Goal: Task Accomplishment & Management: Manage account settings

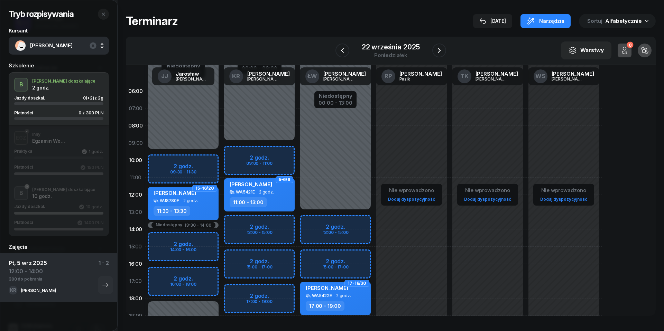
scroll to position [11, 0]
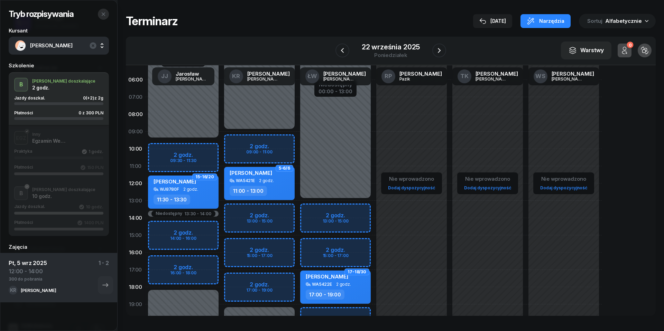
click at [104, 14] on icon "button" at bounding box center [104, 14] width 6 height 6
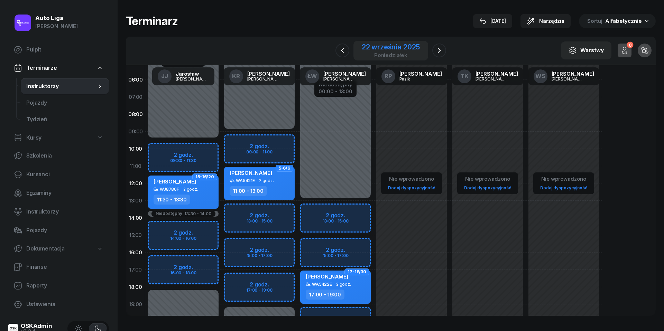
click at [392, 49] on div "22 września 2025" at bounding box center [391, 47] width 58 height 7
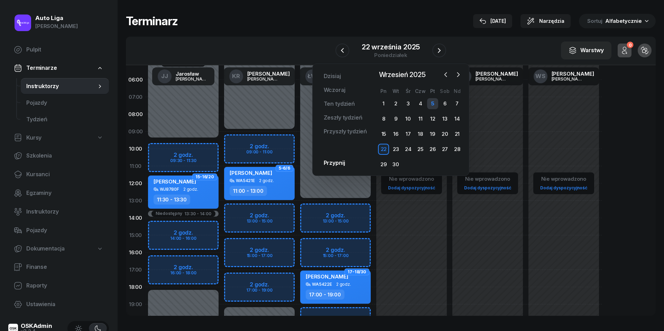
click at [431, 104] on div "5" at bounding box center [432, 103] width 11 height 11
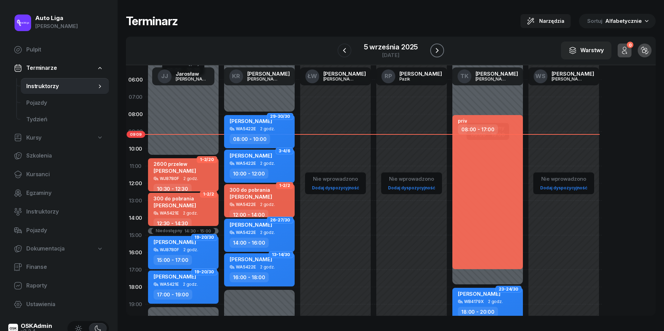
click at [440, 50] on icon "button" at bounding box center [437, 50] width 8 height 8
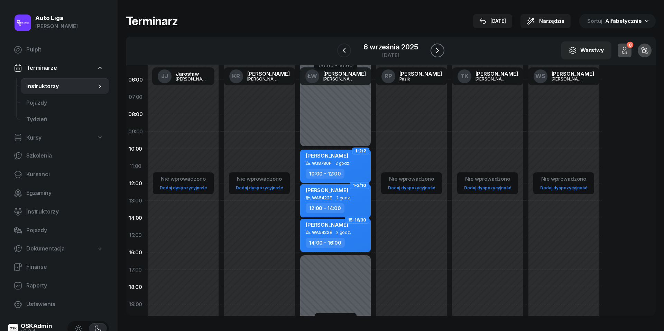
click at [440, 50] on icon "button" at bounding box center [437, 50] width 8 height 8
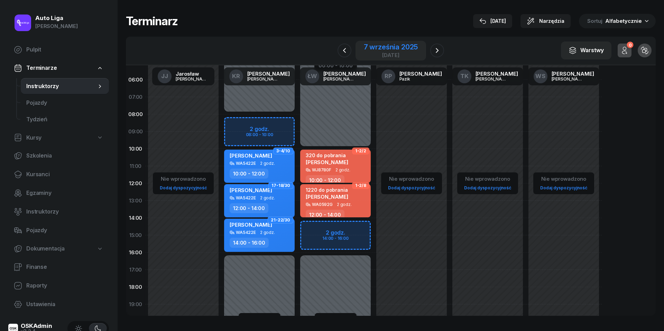
click at [386, 50] on div "7 września 2025" at bounding box center [391, 47] width 54 height 7
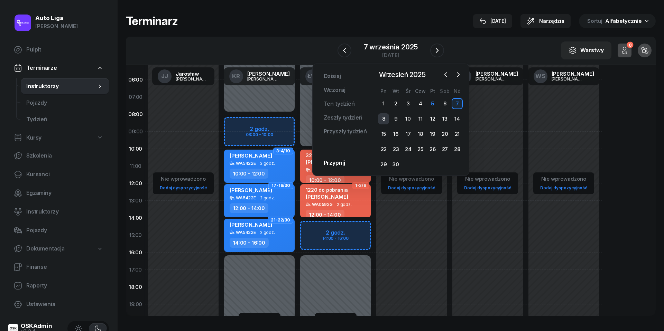
click at [383, 118] on div "8" at bounding box center [383, 118] width 11 height 11
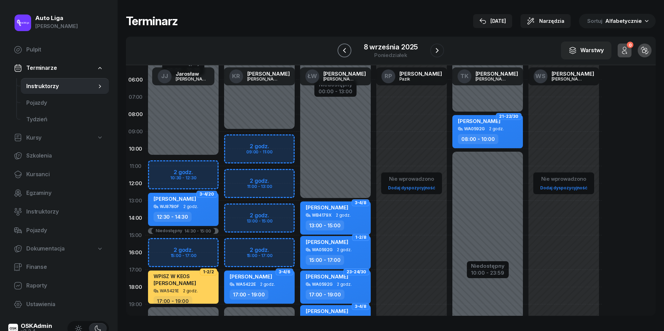
click at [344, 51] on icon "button" at bounding box center [344, 50] width 3 height 5
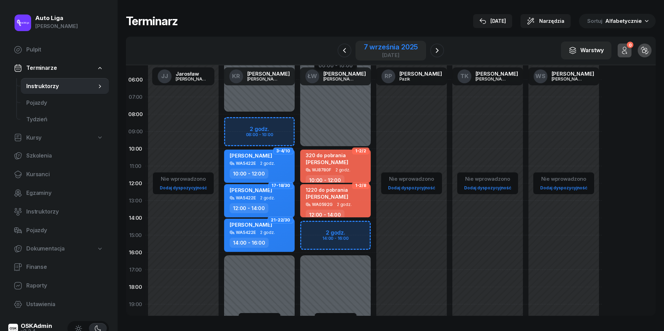
click at [396, 45] on div "7 września 2025" at bounding box center [391, 47] width 54 height 7
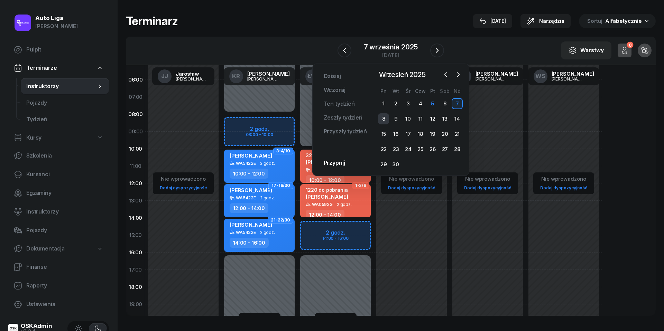
click at [386, 119] on div "8" at bounding box center [383, 118] width 11 height 11
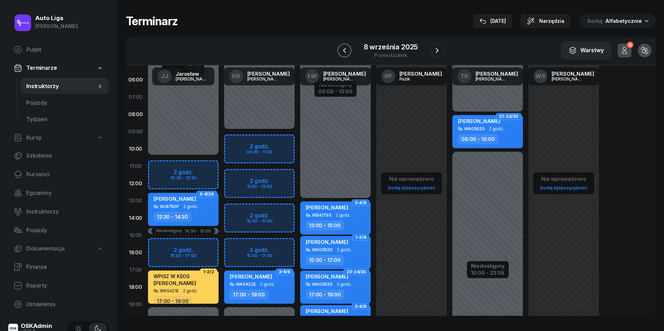
click at [347, 53] on icon "button" at bounding box center [344, 50] width 8 height 8
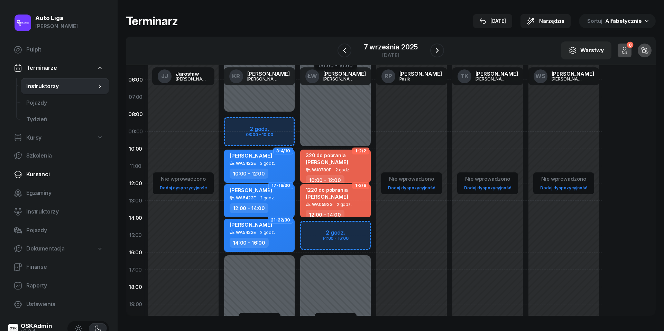
click at [38, 166] on link "Kursanci" at bounding box center [58, 174] width 101 height 17
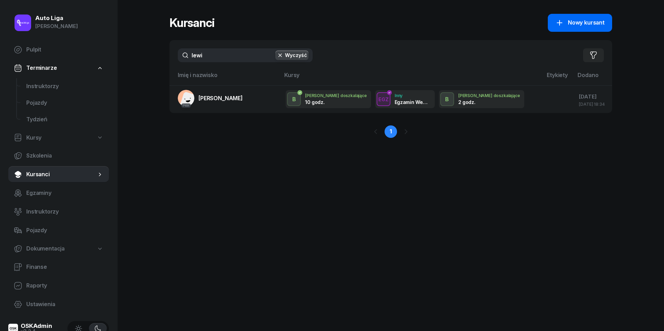
click at [564, 28] on link "Nowy kursant" at bounding box center [580, 23] width 64 height 18
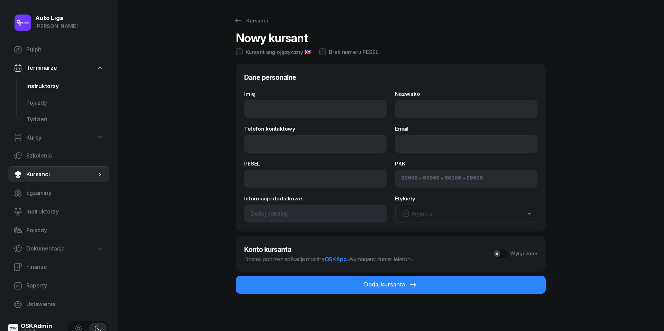
click at [41, 84] on span "Instruktorzy" at bounding box center [64, 86] width 77 height 9
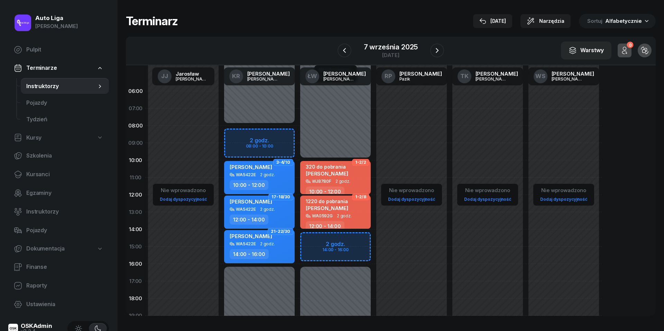
click at [249, 136] on div "Niedostępny 00:00 - 08:00 Niedostępny 16:00 - 23:59 2 godz. 08:00 - 10:00 3-4/1…" at bounding box center [259, 247] width 76 height 328
select select "08"
select select "10"
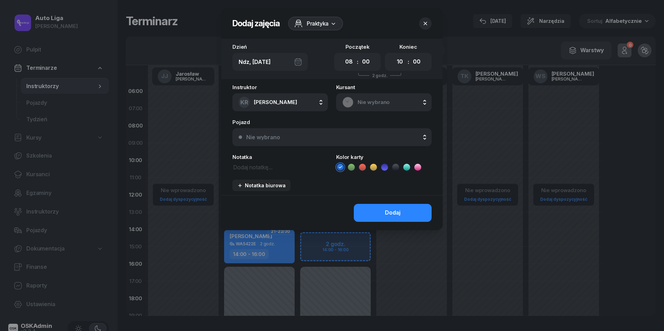
click at [256, 169] on textarea at bounding box center [279, 166] width 95 height 9
type textarea "x"
click at [364, 167] on icon at bounding box center [362, 167] width 7 height 7
click at [371, 212] on button "Dodaj" at bounding box center [393, 213] width 78 height 18
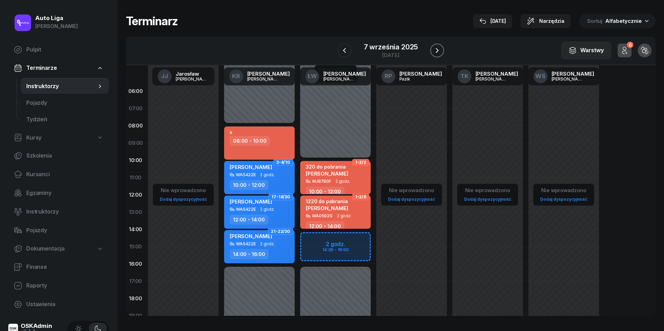
click at [442, 46] on button "button" at bounding box center [437, 51] width 14 height 14
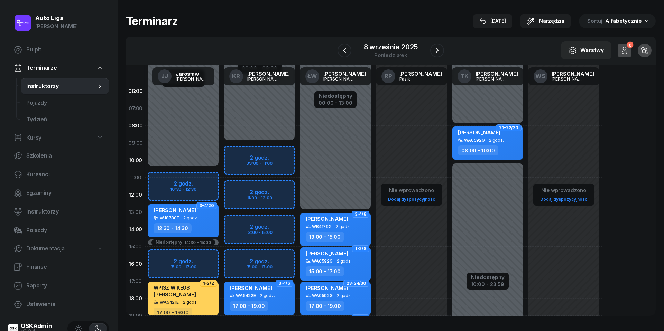
click at [237, 226] on div "Niedostępny 00:00 - 09:00 Niedostępny 19:00 - 23:59 2 godz. 09:00 - 11:00 2 god…" at bounding box center [259, 247] width 76 height 328
select select "13"
select select "15"
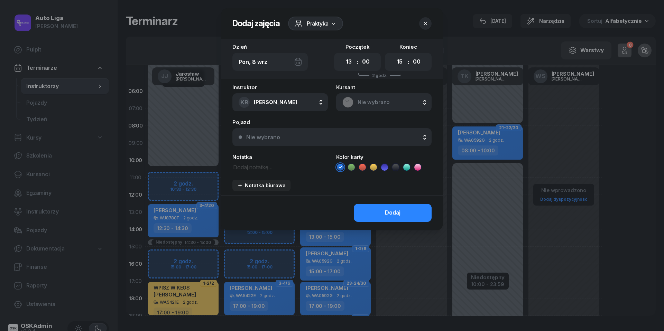
click at [250, 169] on textarea at bounding box center [279, 166] width 95 height 9
type textarea "x"
click at [362, 165] on icon at bounding box center [362, 167] width 7 height 7
click at [384, 212] on button "Dodaj" at bounding box center [393, 213] width 78 height 18
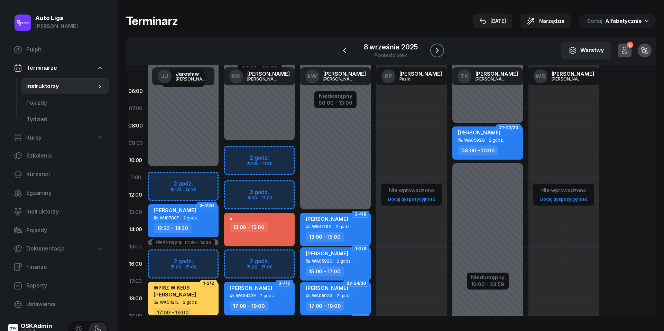
click at [435, 48] on icon "button" at bounding box center [437, 50] width 8 height 8
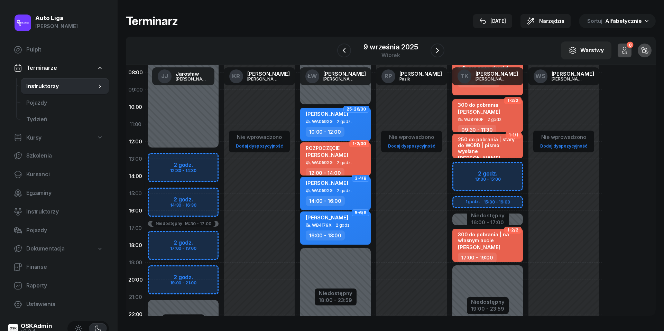
scroll to position [53, 0]
click at [342, 48] on icon "button" at bounding box center [344, 50] width 8 height 8
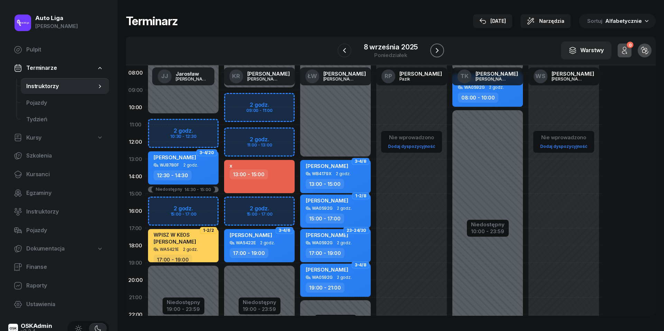
click at [439, 49] on icon "button" at bounding box center [437, 50] width 8 height 8
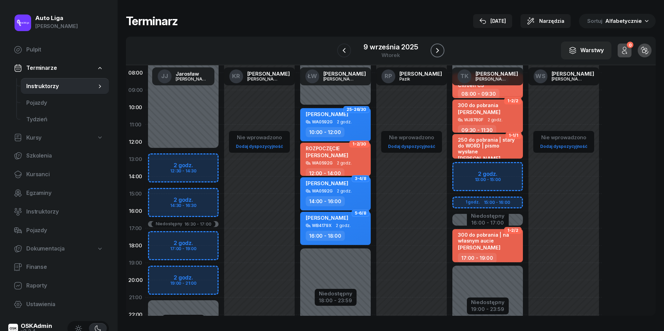
click at [439, 49] on icon "button" at bounding box center [437, 50] width 8 height 8
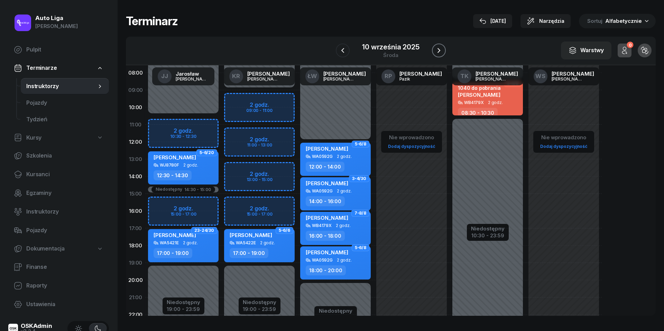
click at [438, 48] on icon "button" at bounding box center [439, 50] width 8 height 8
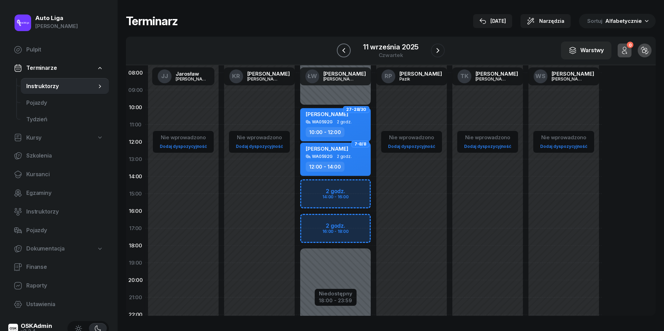
click at [343, 52] on icon "button" at bounding box center [343, 50] width 3 height 5
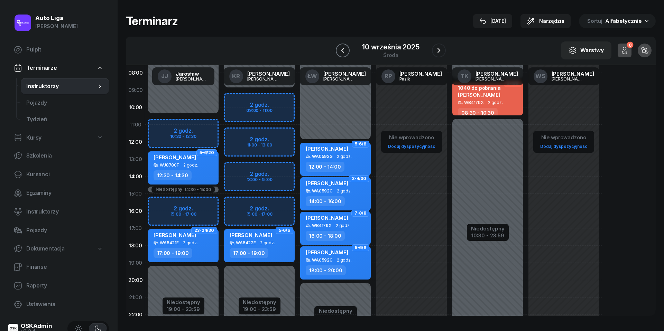
click at [343, 52] on icon "button" at bounding box center [342, 50] width 8 height 8
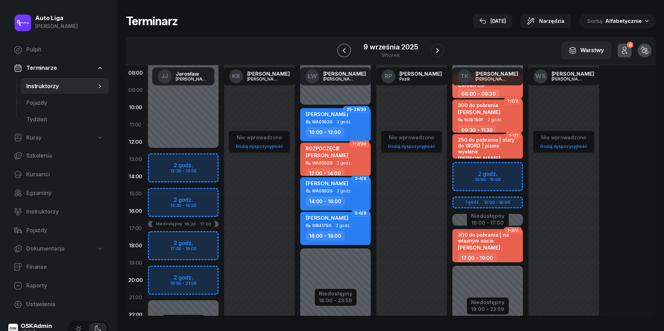
click at [343, 52] on icon "button" at bounding box center [344, 50] width 8 height 8
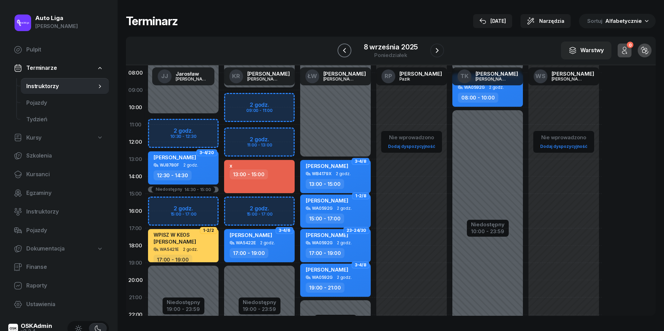
click at [343, 52] on icon "button" at bounding box center [344, 50] width 8 height 8
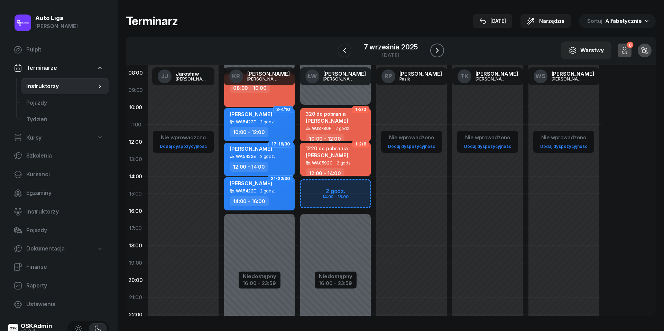
click at [439, 49] on icon "button" at bounding box center [437, 50] width 8 height 8
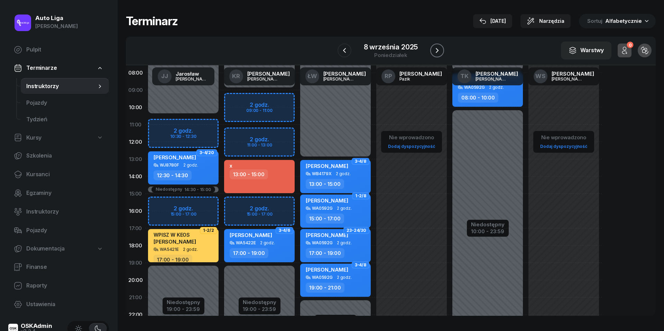
click at [439, 49] on icon "button" at bounding box center [437, 50] width 8 height 8
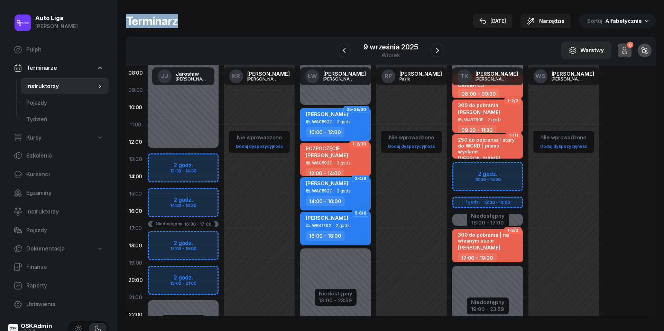
drag, startPoint x: 185, startPoint y: 19, endPoint x: 128, endPoint y: 24, distance: 57.9
click at [128, 24] on div "Terminarz [DATE] Narzędzia Sortuj Alfabetycznie" at bounding box center [391, 21] width 530 height 15
click at [162, 197] on div "Niedostępny 00:00 - 12:30 Niedostępny 21:00 - 23:59 Niedostępny 16:30 - 17:00 2…" at bounding box center [183, 194] width 76 height 328
select select "15"
select select "17"
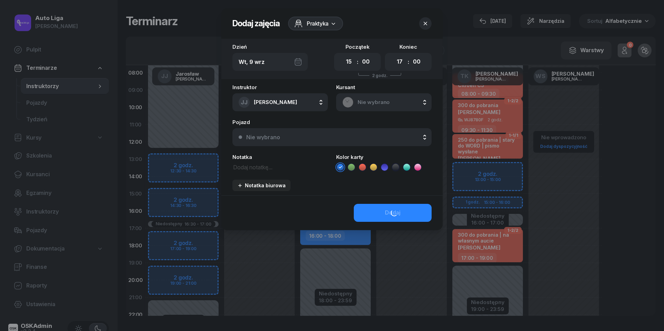
click at [254, 165] on textarea at bounding box center [279, 166] width 95 height 9
type textarea "x"
click at [362, 167] on icon at bounding box center [362, 167] width 7 height 7
click at [378, 217] on button "Dodaj" at bounding box center [393, 213] width 78 height 18
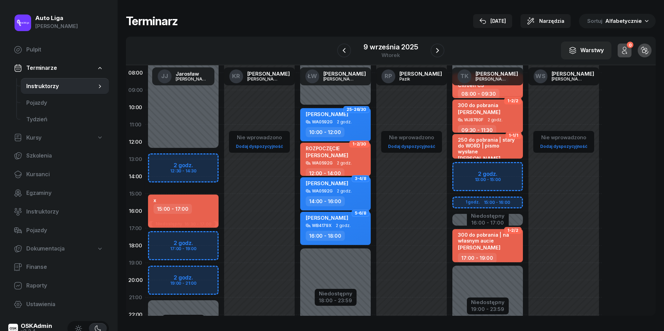
click at [187, 213] on div "x 15:00 - 17:00" at bounding box center [183, 211] width 71 height 33
select select "15"
select select "17"
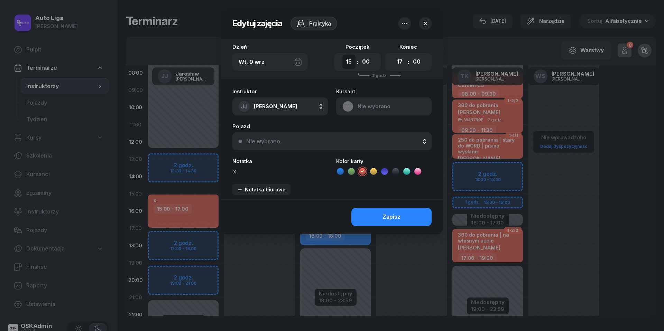
select select "14"
select select "30"
select select "16"
select select "30"
click at [392, 216] on div "Zapisz" at bounding box center [391, 217] width 18 height 9
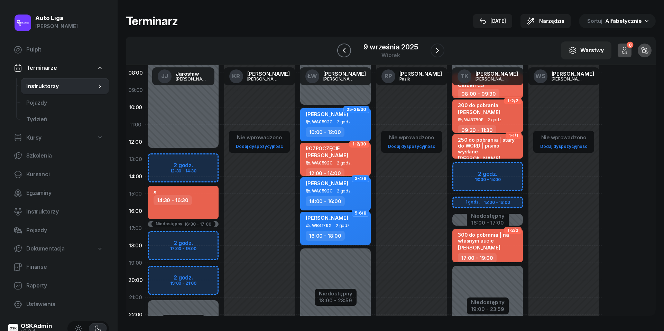
click at [342, 53] on icon "button" at bounding box center [344, 50] width 8 height 8
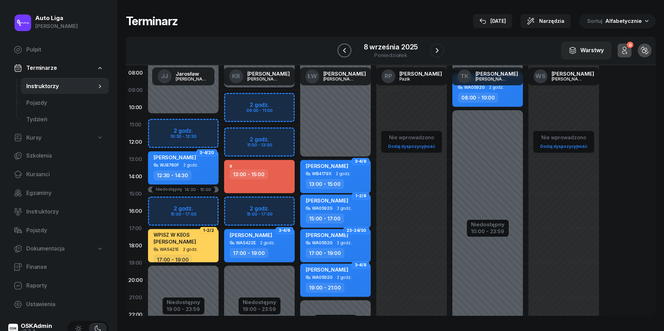
click at [345, 51] on icon "button" at bounding box center [344, 50] width 8 height 8
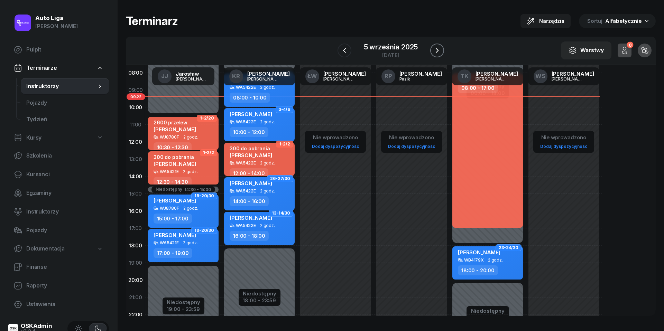
click at [437, 50] on icon "button" at bounding box center [437, 50] width 3 height 5
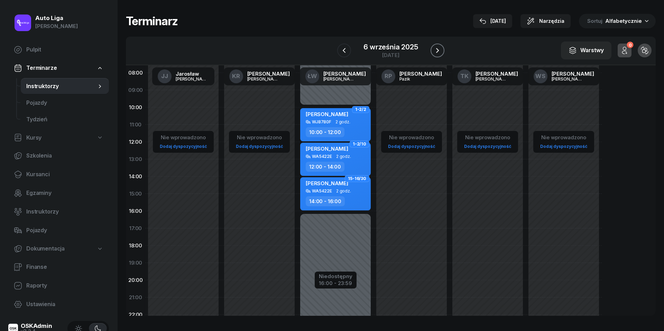
click at [437, 50] on icon "button" at bounding box center [437, 50] width 8 height 8
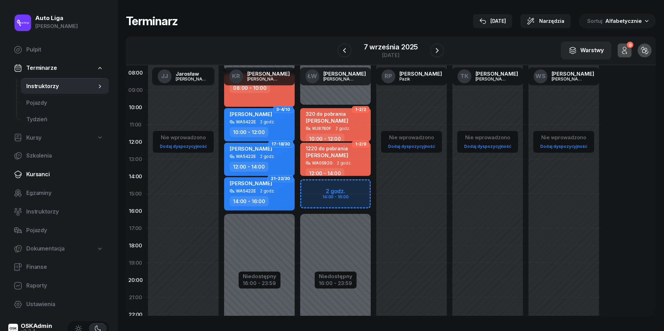
click at [32, 176] on span "Kursanci" at bounding box center [64, 174] width 77 height 9
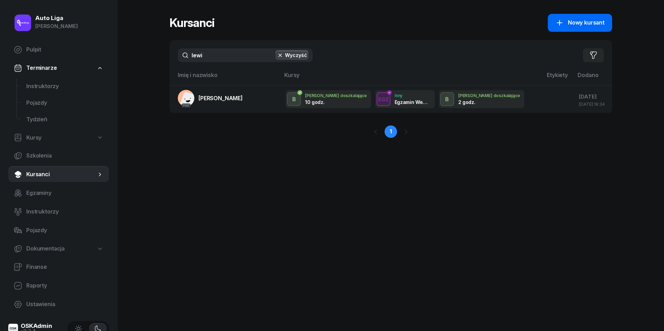
click at [581, 27] on link "Nowy kursant" at bounding box center [580, 23] width 64 height 18
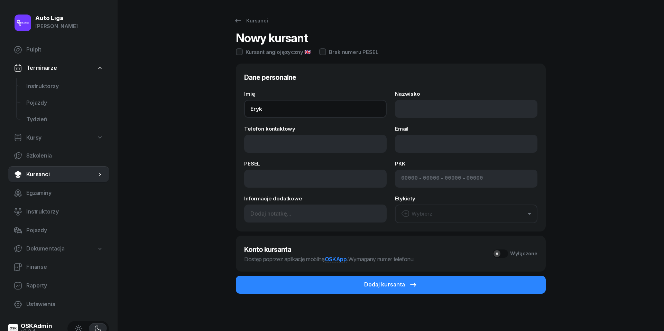
type input "Eryk"
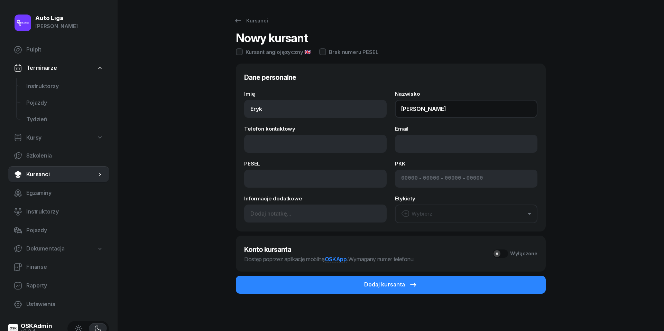
type input "[PERSON_NAME]"
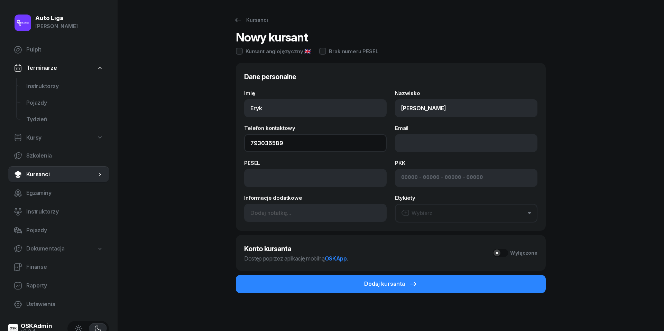
scroll to position [0, 0]
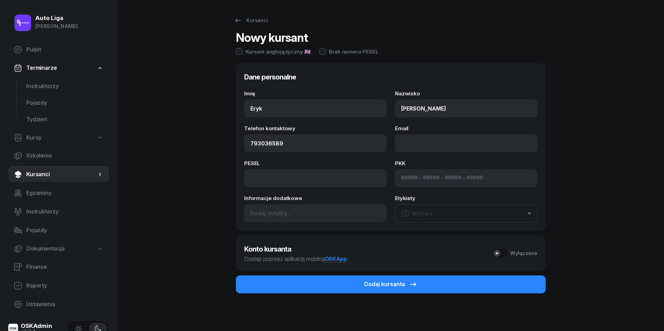
type input "793 036 589"
click at [452, 215] on button "Wybierz" at bounding box center [466, 213] width 142 height 19
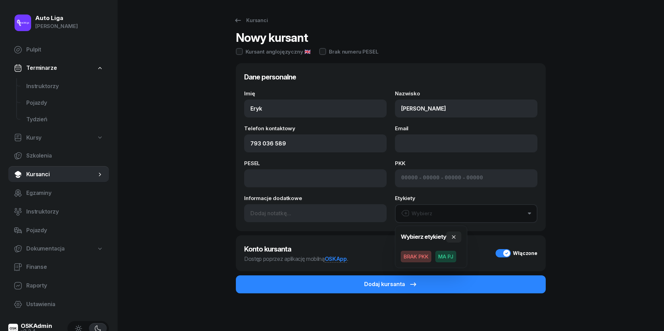
click at [452, 257] on span "MA PJ" at bounding box center [445, 257] width 21 height 12
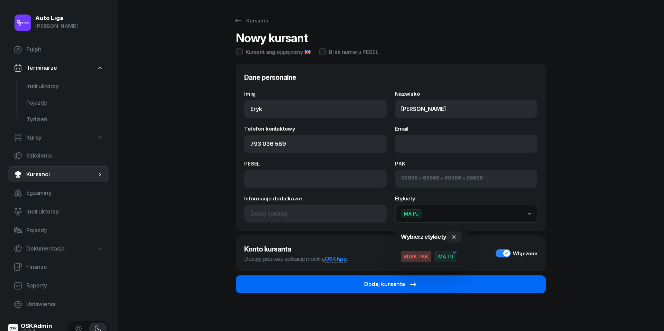
click at [441, 281] on button "Dodaj kursanta" at bounding box center [391, 285] width 310 height 18
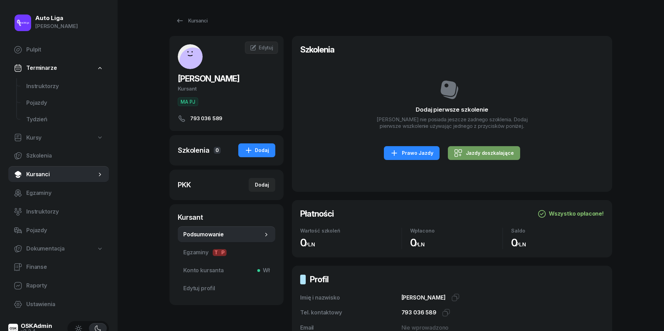
click at [476, 147] on link "Jazdy doszkalające" at bounding box center [484, 153] width 72 height 14
select select "B"
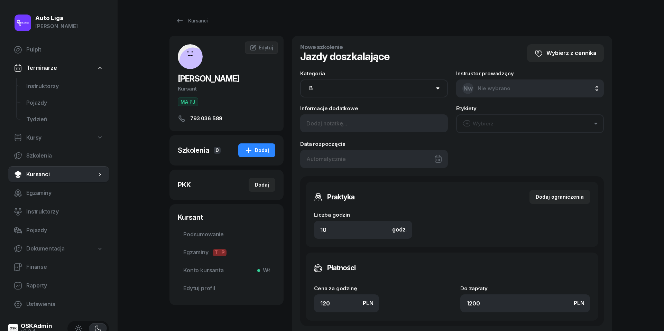
click at [342, 158] on div at bounding box center [374, 159] width 148 height 18
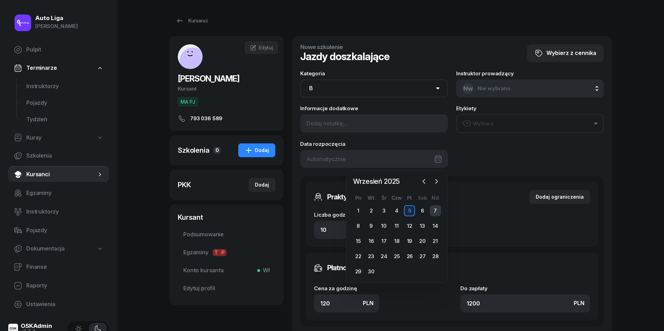
click at [435, 209] on div "7" at bounding box center [435, 210] width 11 height 11
type input "[DATE]"
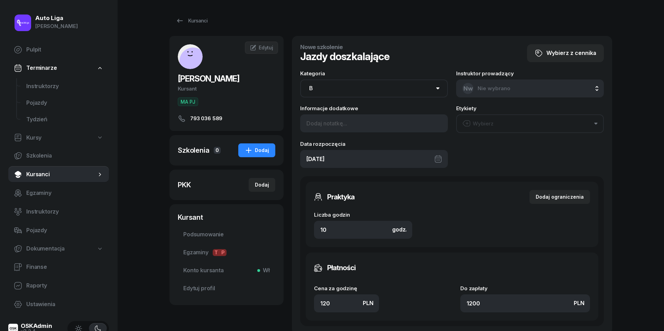
click at [512, 125] on button "Wybierz" at bounding box center [530, 123] width 148 height 19
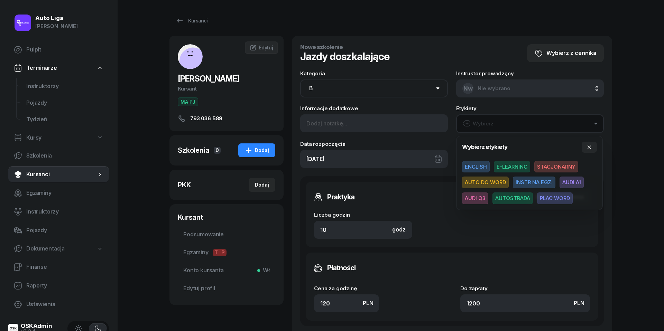
click at [511, 119] on button "Wybierz" at bounding box center [530, 123] width 148 height 19
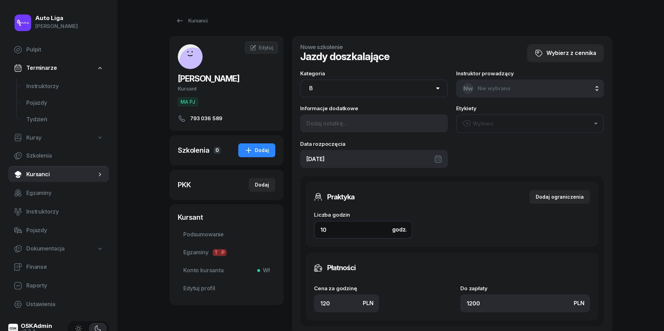
click at [350, 229] on input "10" at bounding box center [363, 230] width 98 height 18
type input "6"
type input "720"
type input "6"
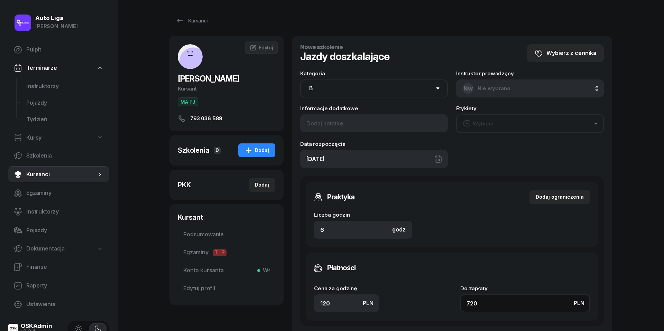
click at [498, 302] on input "720" at bounding box center [525, 304] width 130 height 18
type input "1.33"
type input "8"
type input "14.83"
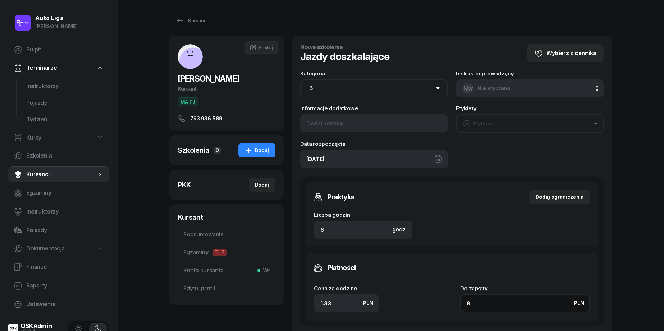
type input "89"
type input "148.33"
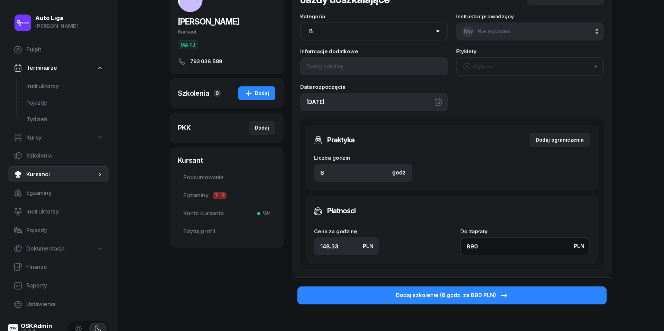
scroll to position [59, 0]
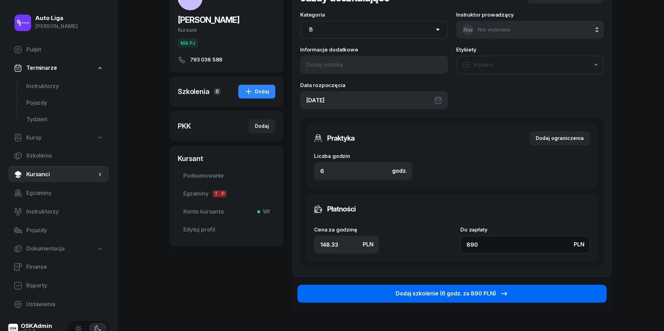
type input "890"
click at [494, 292] on div "Dodaj szkolenie (6 godz. za 890 PLN)" at bounding box center [451, 293] width 113 height 9
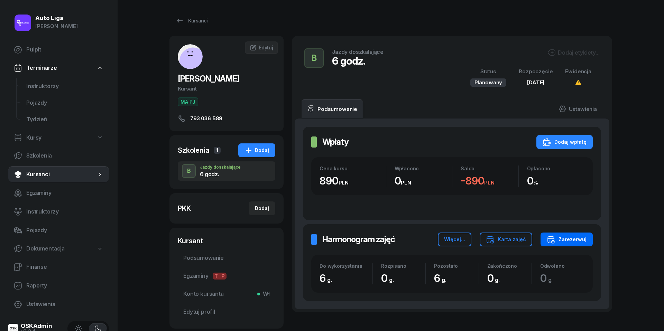
click at [575, 237] on div "Zarezerwuj" at bounding box center [567, 239] width 40 height 8
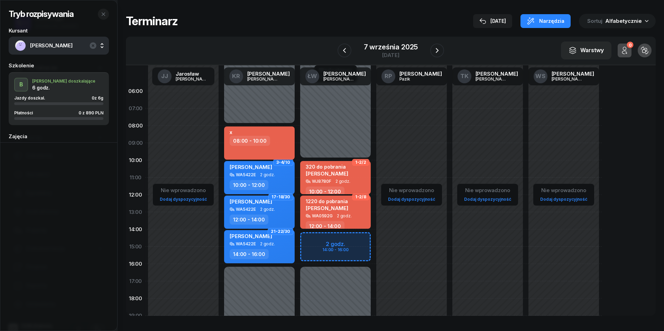
click at [277, 141] on div "08:00 - 10:00" at bounding box center [260, 141] width 61 height 10
select select "08"
select select "10"
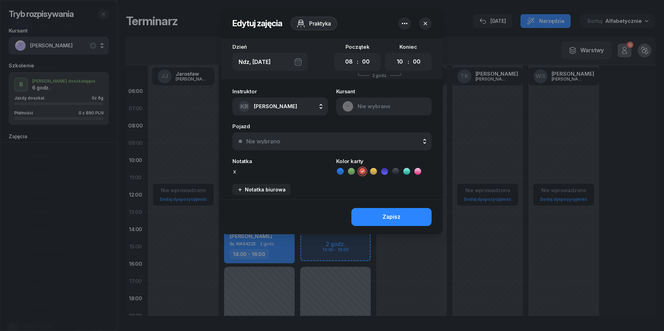
click at [376, 106] on div "[DEMOGRAPHIC_DATA] Nie wybrano" at bounding box center [383, 102] width 95 height 27
click at [404, 24] on icon "button" at bounding box center [404, 23] width 8 height 8
click at [404, 39] on link "Usuń" at bounding box center [401, 44] width 91 height 17
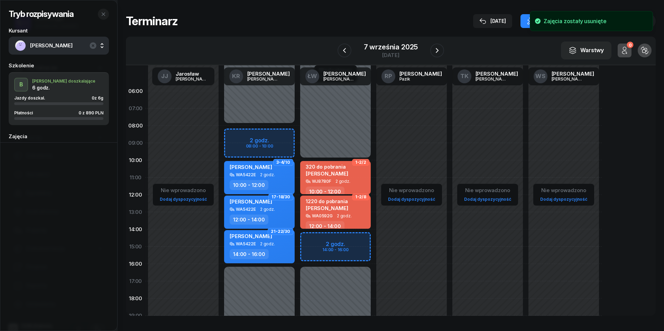
click at [239, 135] on div "Niedostępny 00:00 - 08:00 Niedostępny 16:00 - 23:59 3-4/10 [PERSON_NAME] Rusako…" at bounding box center [259, 247] width 76 height 328
select select "08"
select select "10"
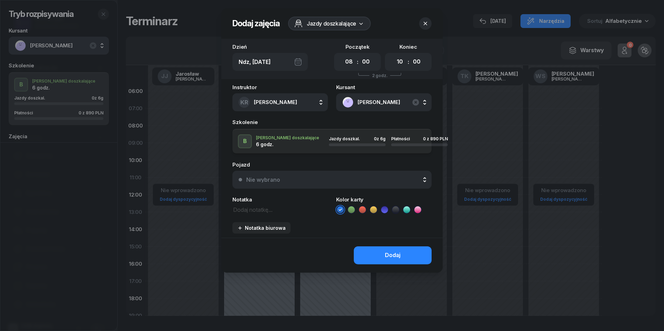
click at [343, 179] on div "Nie wybrano" at bounding box center [335, 180] width 179 height 6
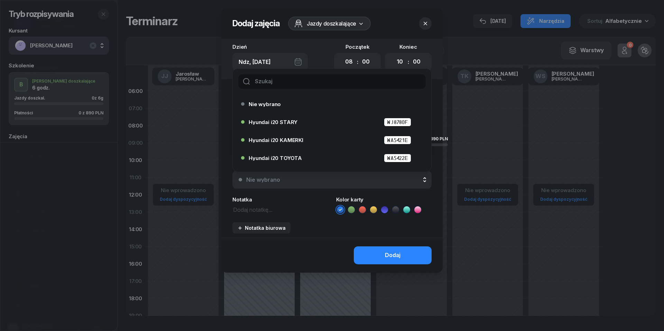
click at [428, 25] on icon "button" at bounding box center [425, 23] width 7 height 7
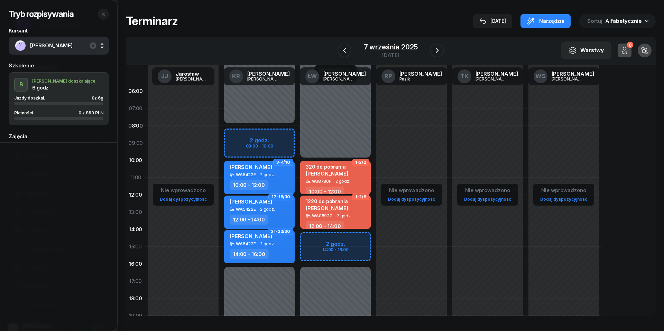
click at [238, 133] on div "Niedostępny 00:00 - 08:00 Niedostępny 16:00 - 23:59 3-4/10 [PERSON_NAME] Rusako…" at bounding box center [259, 247] width 76 height 328
select select "08"
select select "10"
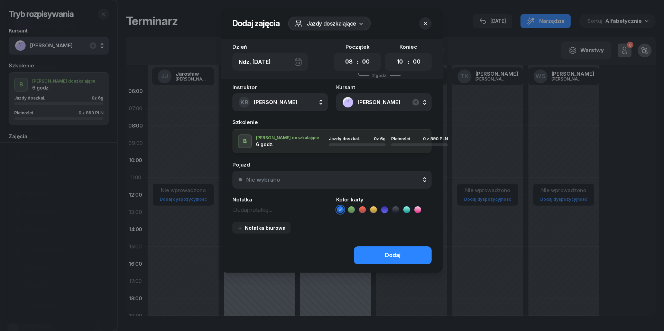
click at [296, 178] on div "Nie wybrano" at bounding box center [335, 180] width 179 height 6
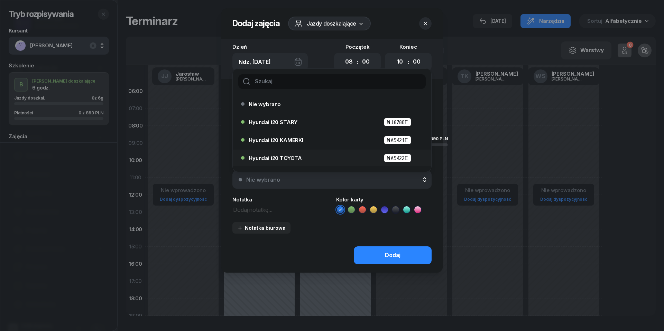
click at [276, 156] on span "Hyundai i20 TOYOTA" at bounding box center [275, 158] width 53 height 5
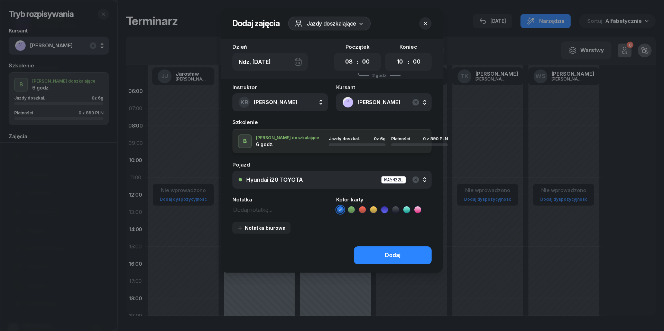
click at [364, 208] on icon at bounding box center [362, 209] width 7 height 7
click at [277, 207] on textarea at bounding box center [279, 209] width 95 height 9
type textarea "890 do pobrania"
click at [419, 248] on button "Dodaj" at bounding box center [393, 255] width 78 height 18
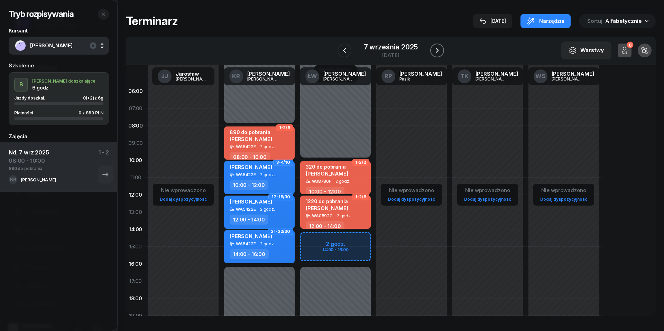
click at [438, 50] on icon "button" at bounding box center [437, 50] width 3 height 5
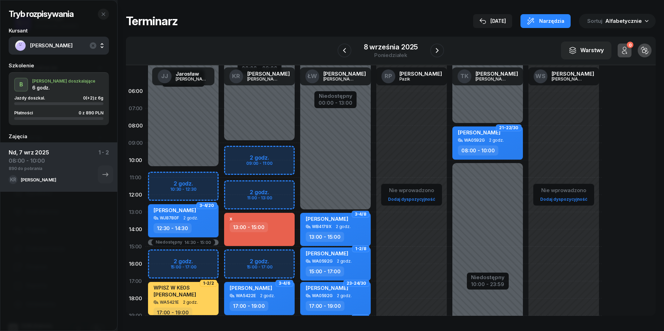
click at [263, 231] on div "13:00 - 15:00" at bounding box center [249, 227] width 38 height 10
select select "13"
select select "15"
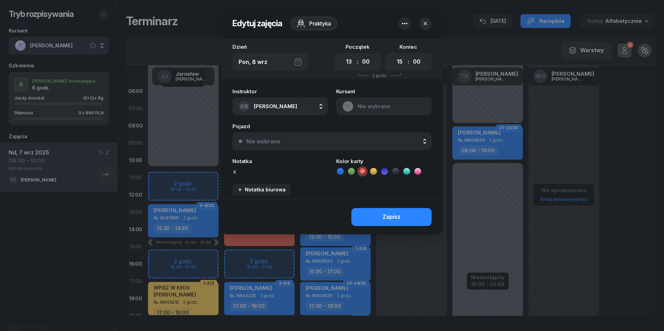
click at [375, 108] on div "[DEMOGRAPHIC_DATA] Nie wybrano" at bounding box center [383, 102] width 95 height 27
click at [404, 25] on icon "button" at bounding box center [404, 23] width 8 height 8
click at [403, 45] on link "Usuń" at bounding box center [401, 44] width 91 height 17
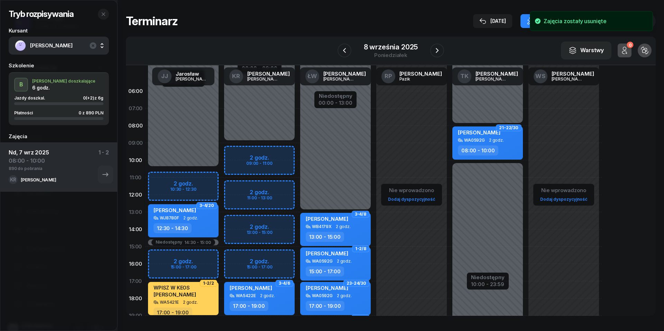
click at [238, 225] on div "Niedostępny 00:00 - 09:00 Niedostępny 19:00 - 23:59 3-4/6 [PERSON_NAME] WA5422E…" at bounding box center [259, 247] width 76 height 328
select select "13"
select select "15"
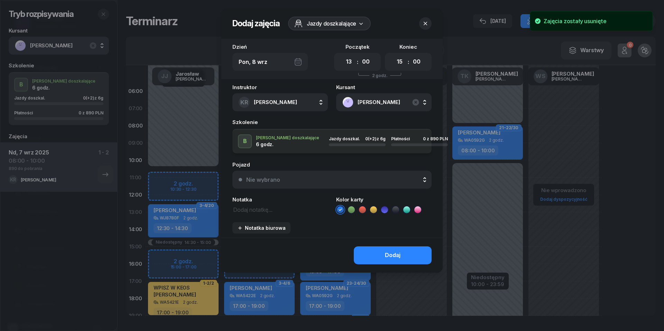
click at [295, 180] on div "Nie wybrano" at bounding box center [335, 180] width 179 height 6
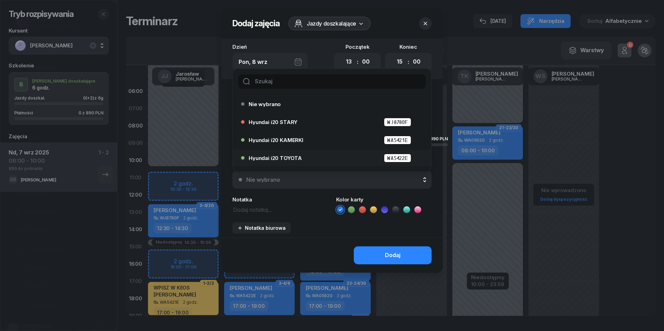
click at [295, 152] on div "Hyundai i20 TOYOTA WA5422E" at bounding box center [330, 157] width 178 height 11
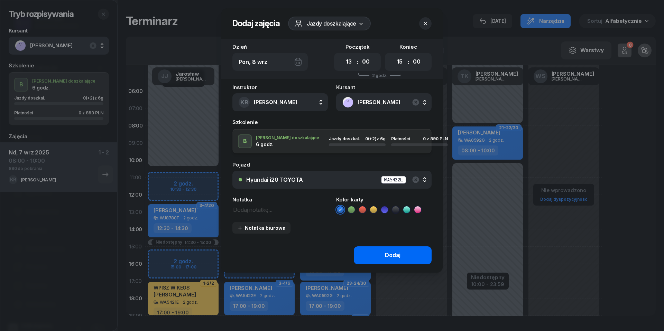
click at [399, 255] on div "Dodaj" at bounding box center [393, 255] width 16 height 9
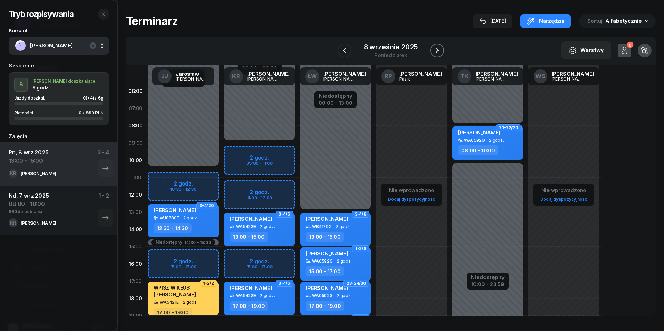
click at [438, 50] on icon "button" at bounding box center [437, 50] width 3 height 5
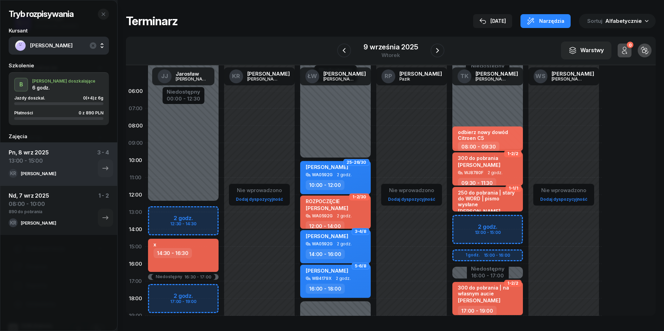
click at [206, 255] on div "14:30 - 16:30" at bounding box center [183, 253] width 61 height 10
select select "14"
select select "30"
select select "16"
select select "30"
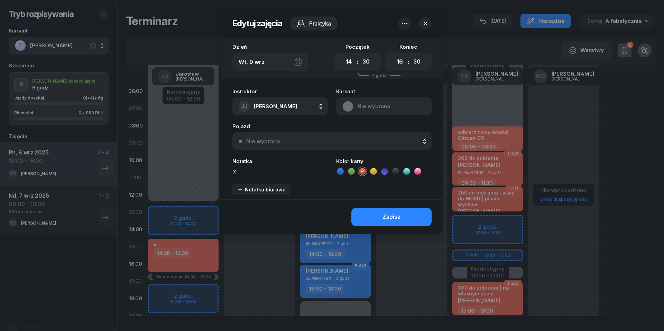
click at [406, 23] on icon "button" at bounding box center [404, 23] width 8 height 8
click at [383, 46] on div "Usuń" at bounding box center [378, 44] width 13 height 9
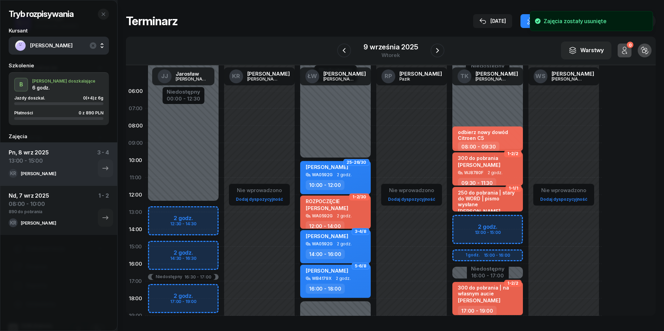
click at [157, 248] on div "Niedostępny 00:00 - 12:30 Niedostępny 21:00 - 23:59 Niedostępny 16:30 - 17:00 2…" at bounding box center [183, 247] width 76 height 328
select select "15"
select select "17"
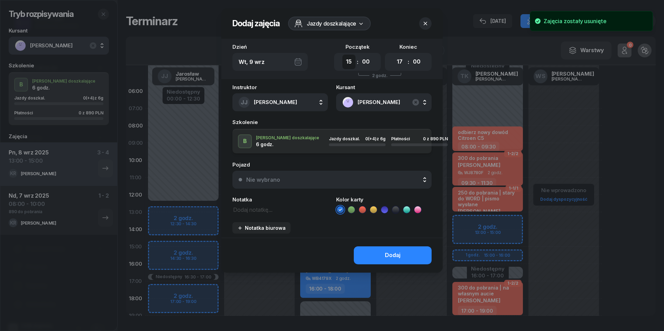
select select "14"
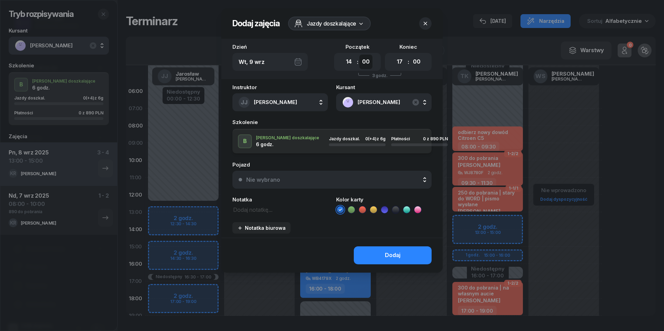
select select "30"
select select "16"
select select "30"
click at [330, 177] on div "Nie wybrano" at bounding box center [335, 180] width 179 height 6
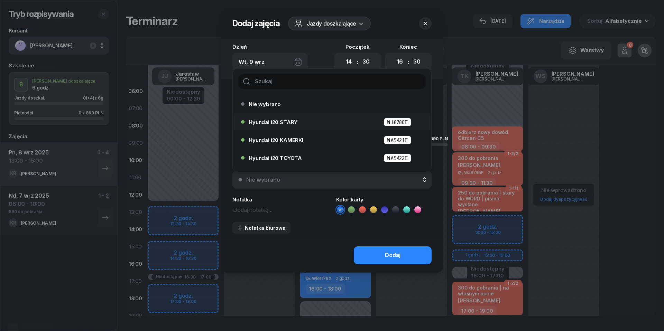
click at [307, 121] on div "Hyundai i20 STARY WJ8780F" at bounding box center [334, 122] width 170 height 9
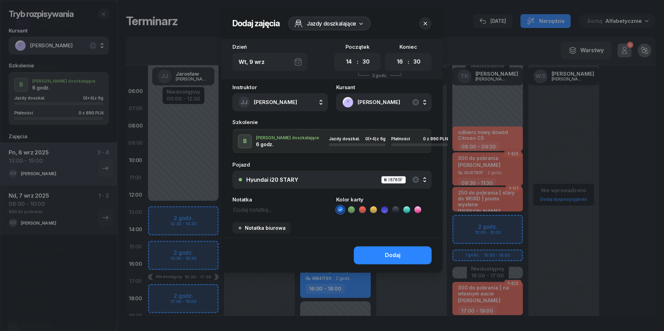
click at [355, 182] on div "Hyundai i20 STARY WJ8780F" at bounding box center [335, 180] width 179 height 9
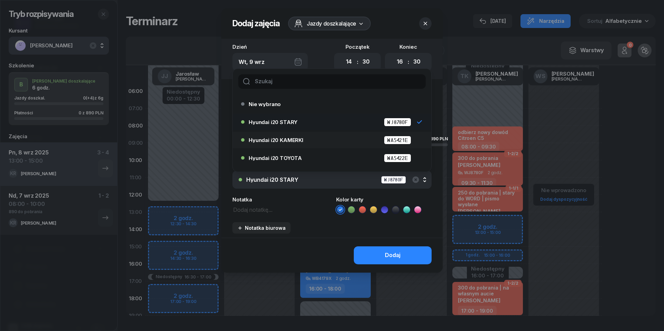
click at [288, 136] on div "Hyundai i20 KAMERKI WA5421E" at bounding box center [334, 140] width 170 height 9
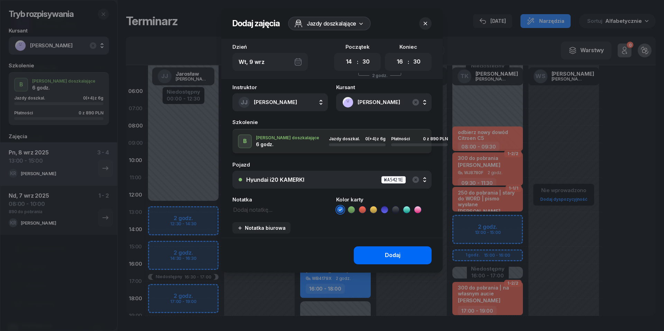
click at [391, 253] on div "Dodaj" at bounding box center [393, 255] width 16 height 9
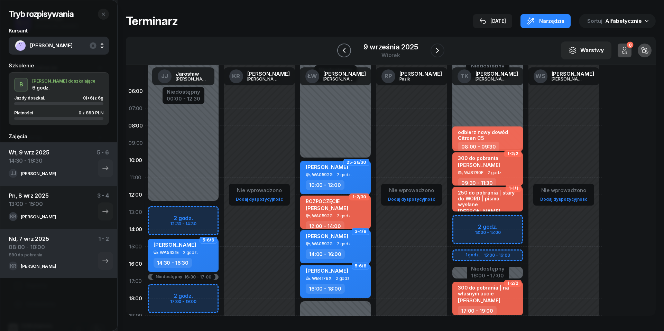
click at [344, 48] on icon "button" at bounding box center [344, 50] width 8 height 8
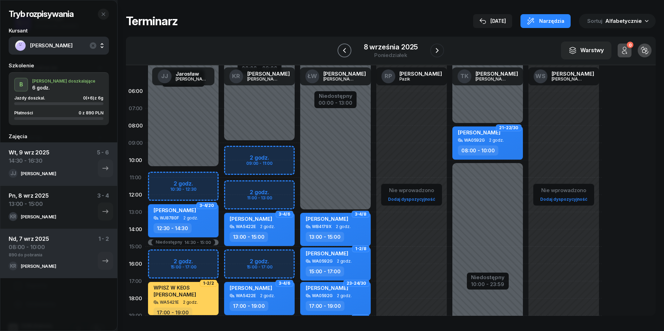
click at [344, 48] on icon "button" at bounding box center [344, 50] width 8 height 8
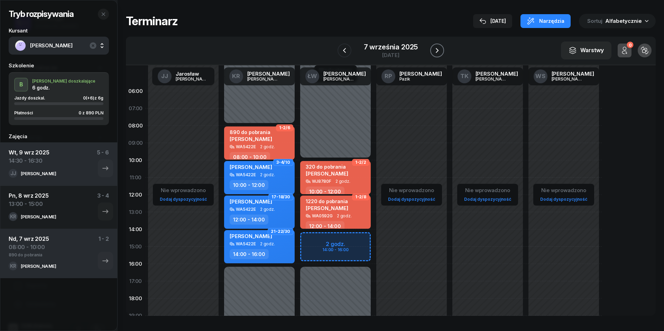
click at [438, 50] on icon "button" at bounding box center [437, 50] width 3 height 5
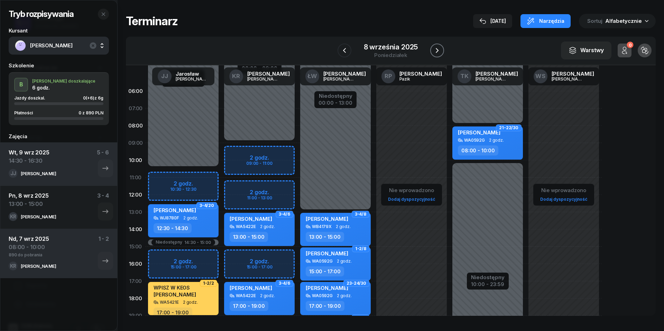
click at [438, 50] on icon "button" at bounding box center [437, 50] width 3 height 5
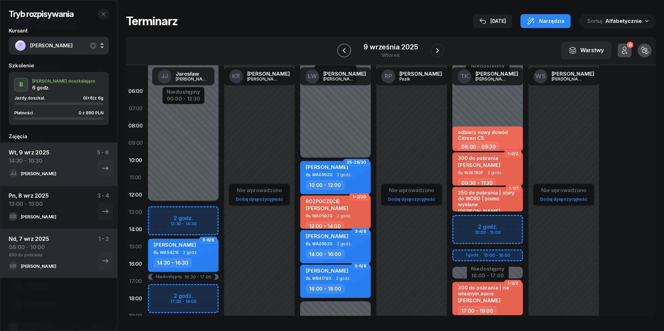
click at [342, 53] on icon "button" at bounding box center [344, 50] width 8 height 8
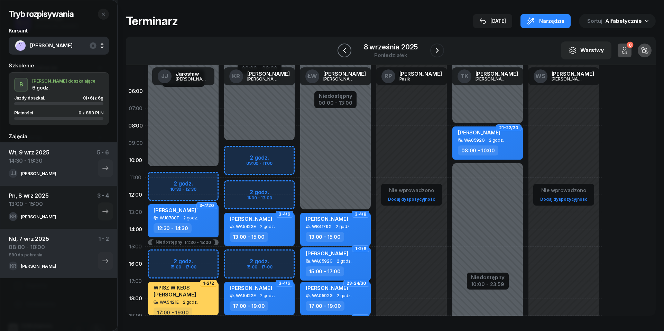
click at [342, 53] on icon "button" at bounding box center [344, 50] width 8 height 8
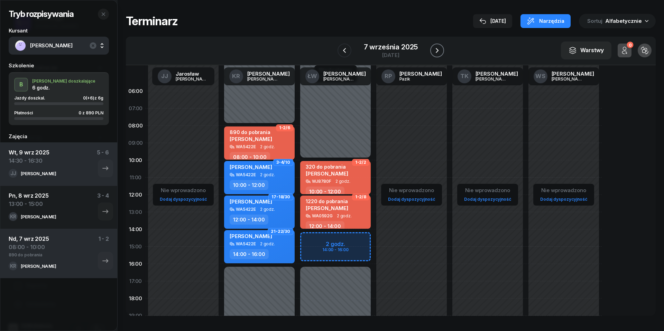
click at [439, 52] on icon "button" at bounding box center [437, 50] width 8 height 8
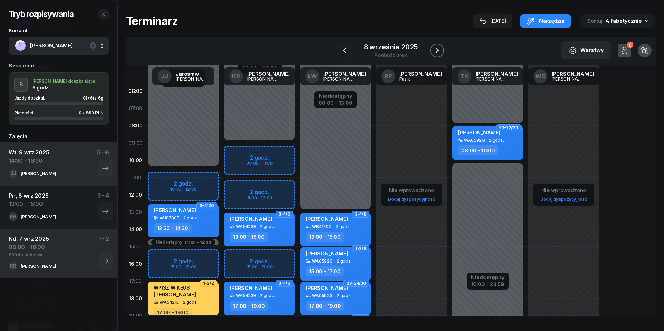
click at [439, 52] on icon "button" at bounding box center [437, 50] width 8 height 8
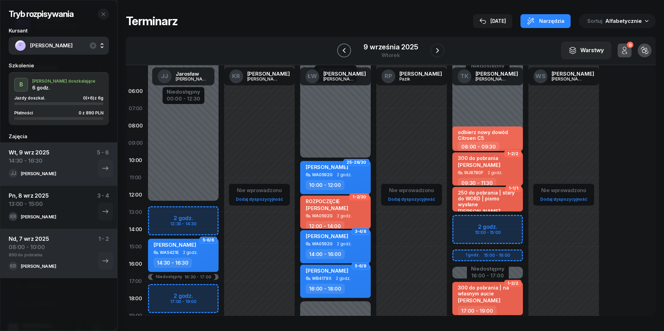
click at [342, 48] on icon "button" at bounding box center [344, 50] width 8 height 8
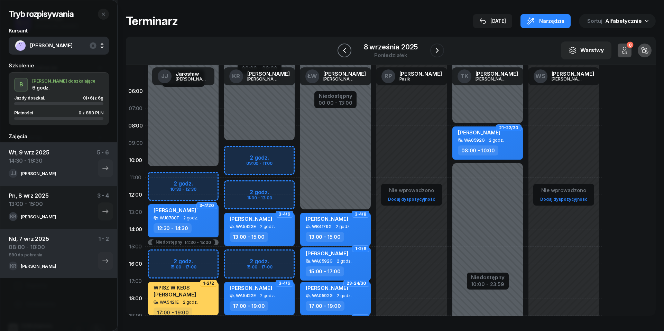
click at [342, 48] on icon "button" at bounding box center [344, 50] width 8 height 8
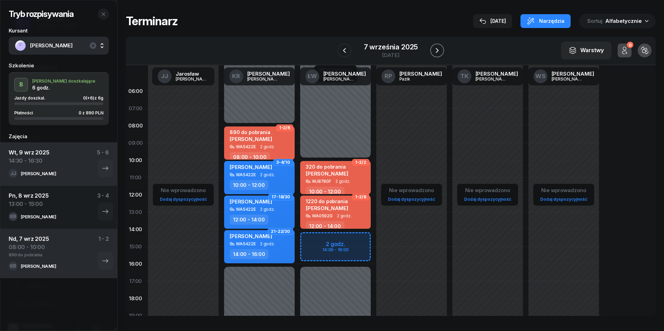
click at [438, 53] on icon "button" at bounding box center [437, 50] width 8 height 8
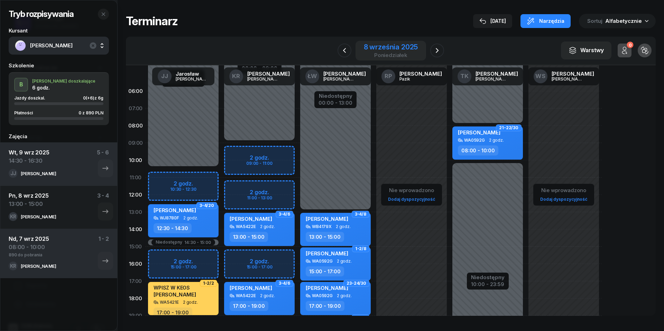
click at [393, 53] on div "poniedziałek" at bounding box center [391, 55] width 54 height 5
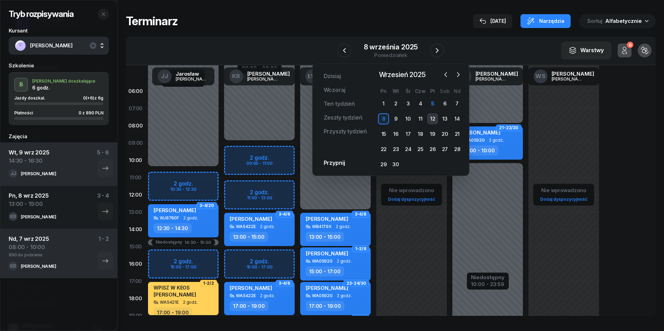
click at [433, 118] on div "12" at bounding box center [432, 118] width 11 height 11
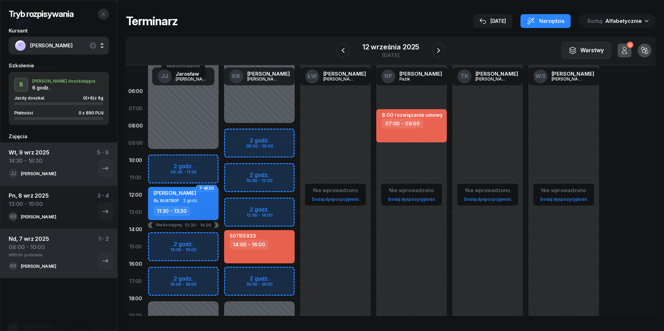
click at [102, 13] on icon "button" at bounding box center [104, 14] width 6 height 6
